Goal: Information Seeking & Learning: Learn about a topic

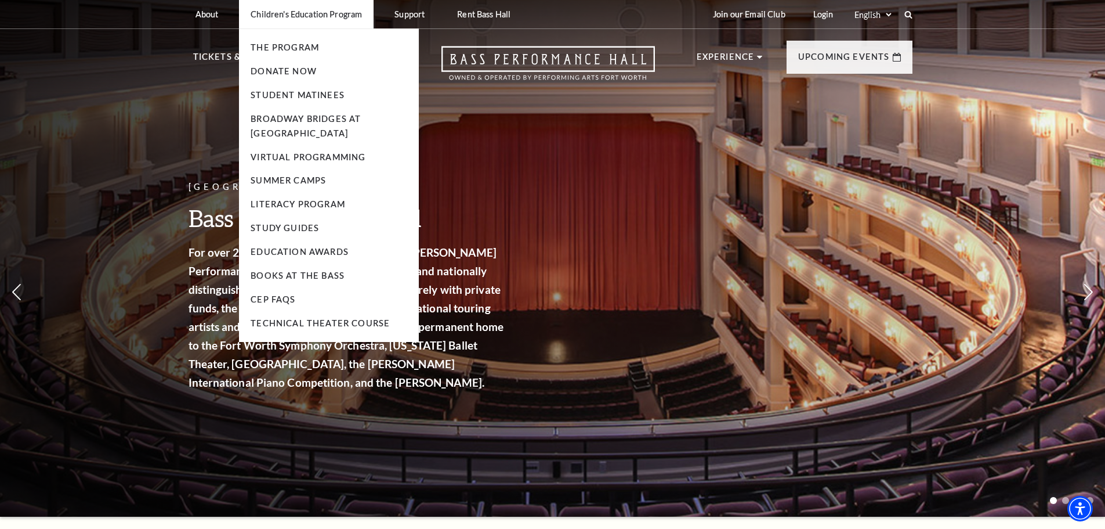
click at [319, 15] on p "Children's Education Program" at bounding box center [306, 14] width 111 height 10
click at [273, 295] on link "CEP Faqs" at bounding box center [273, 299] width 45 height 10
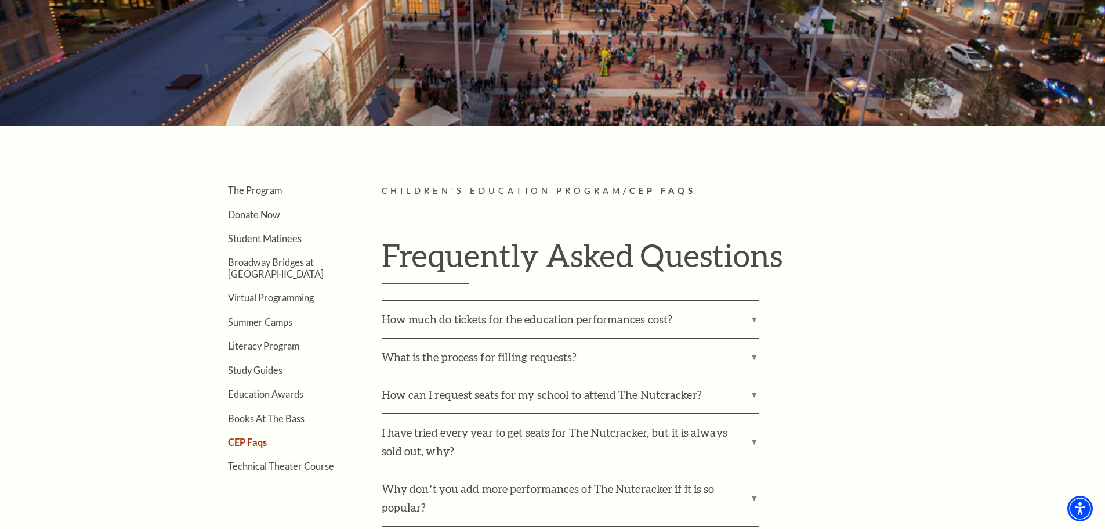
scroll to position [174, 0]
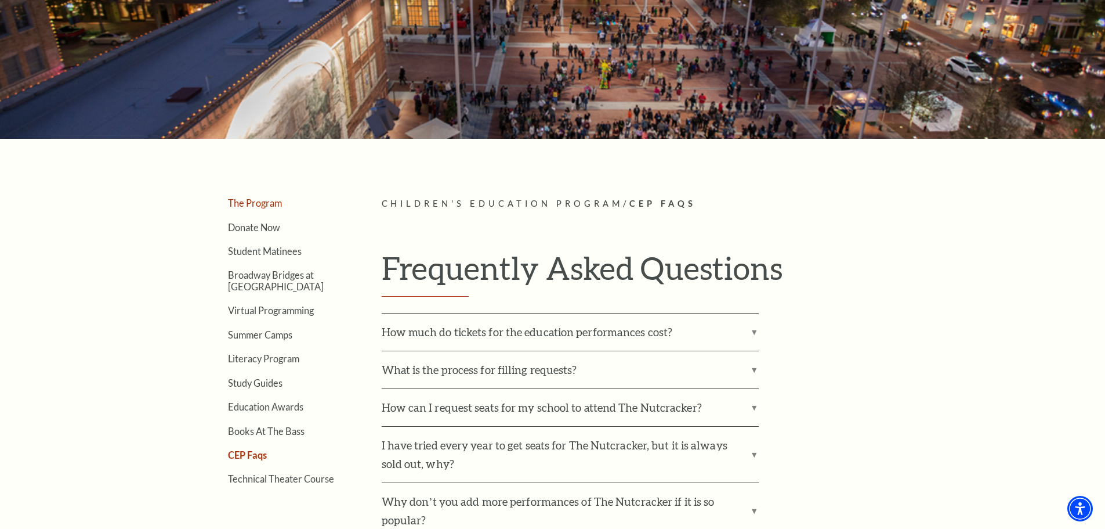
click at [255, 200] on link "The Program" at bounding box center [255, 202] width 54 height 11
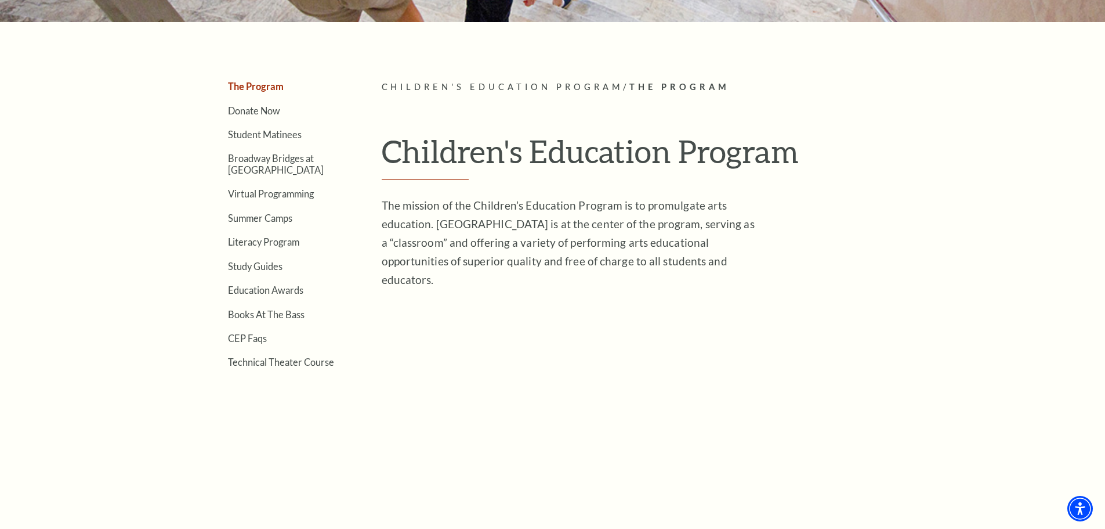
scroll to position [290, 0]
